Goal: Navigation & Orientation: Find specific page/section

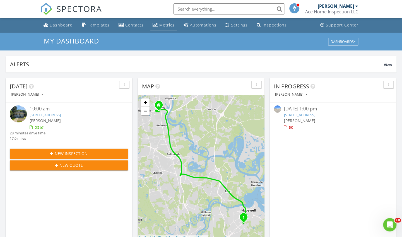
click at [161, 23] on div "Metrics" at bounding box center [166, 24] width 15 height 5
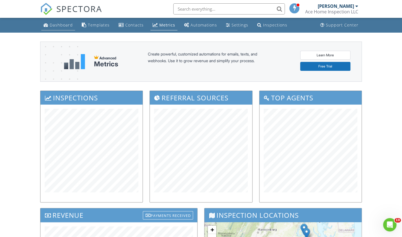
click at [56, 26] on div "Dashboard" at bounding box center [61, 24] width 23 height 5
